Goal: Find specific page/section

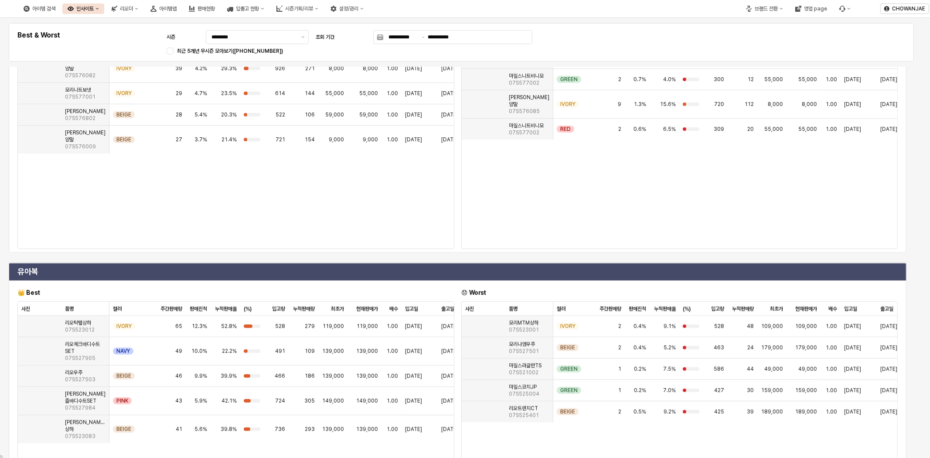
scroll to position [387, 0]
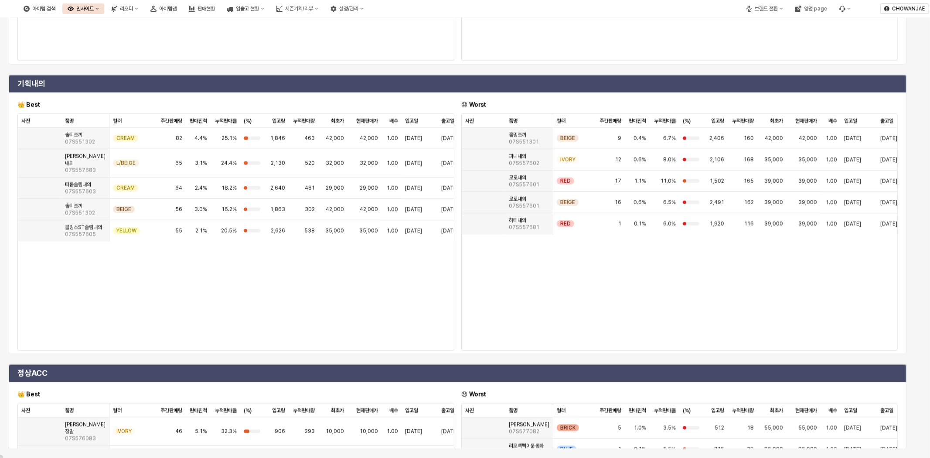
scroll to position [99, 0]
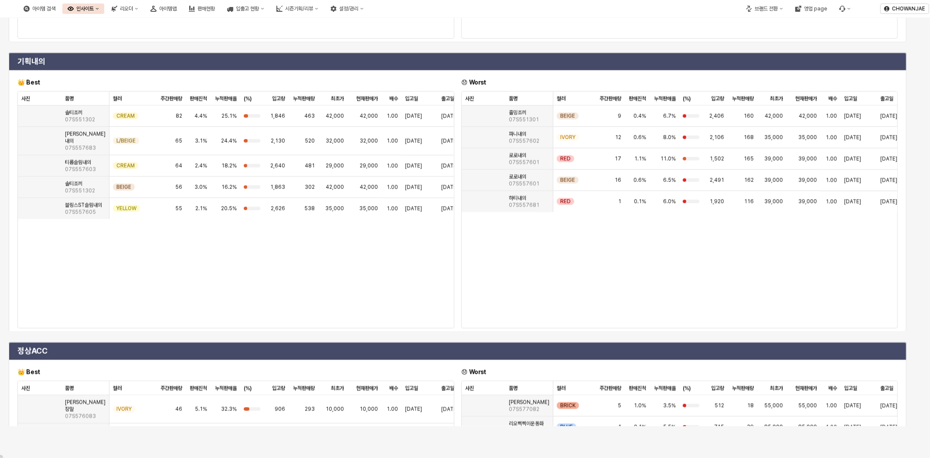
click at [907, 230] on div "기획내의 👑 Best 😞 Worst 사진 사진 품명 품명 컬러 컬러 주간판매량 주간판매량 판매진척 판매진척 누적판매율 누적판매율 (%) (%)…" at bounding box center [457, 192] width 904 height 282
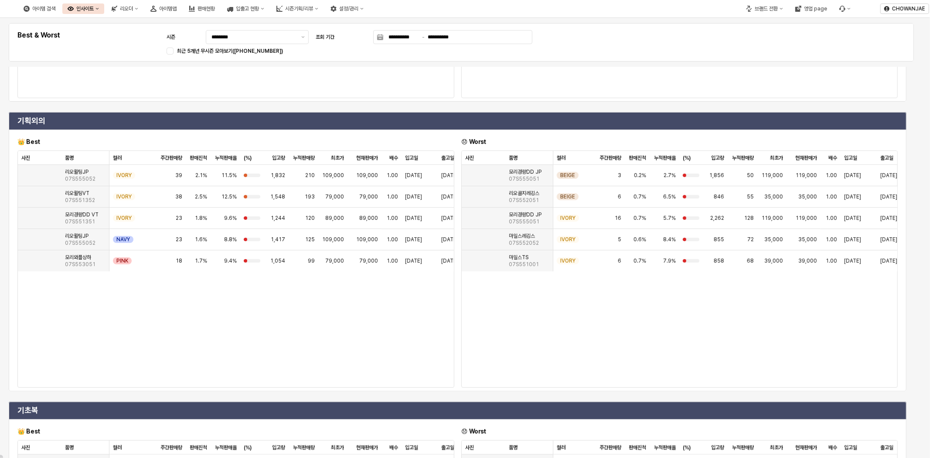
scroll to position [0, 0]
